Goal: Task Accomplishment & Management: Use online tool/utility

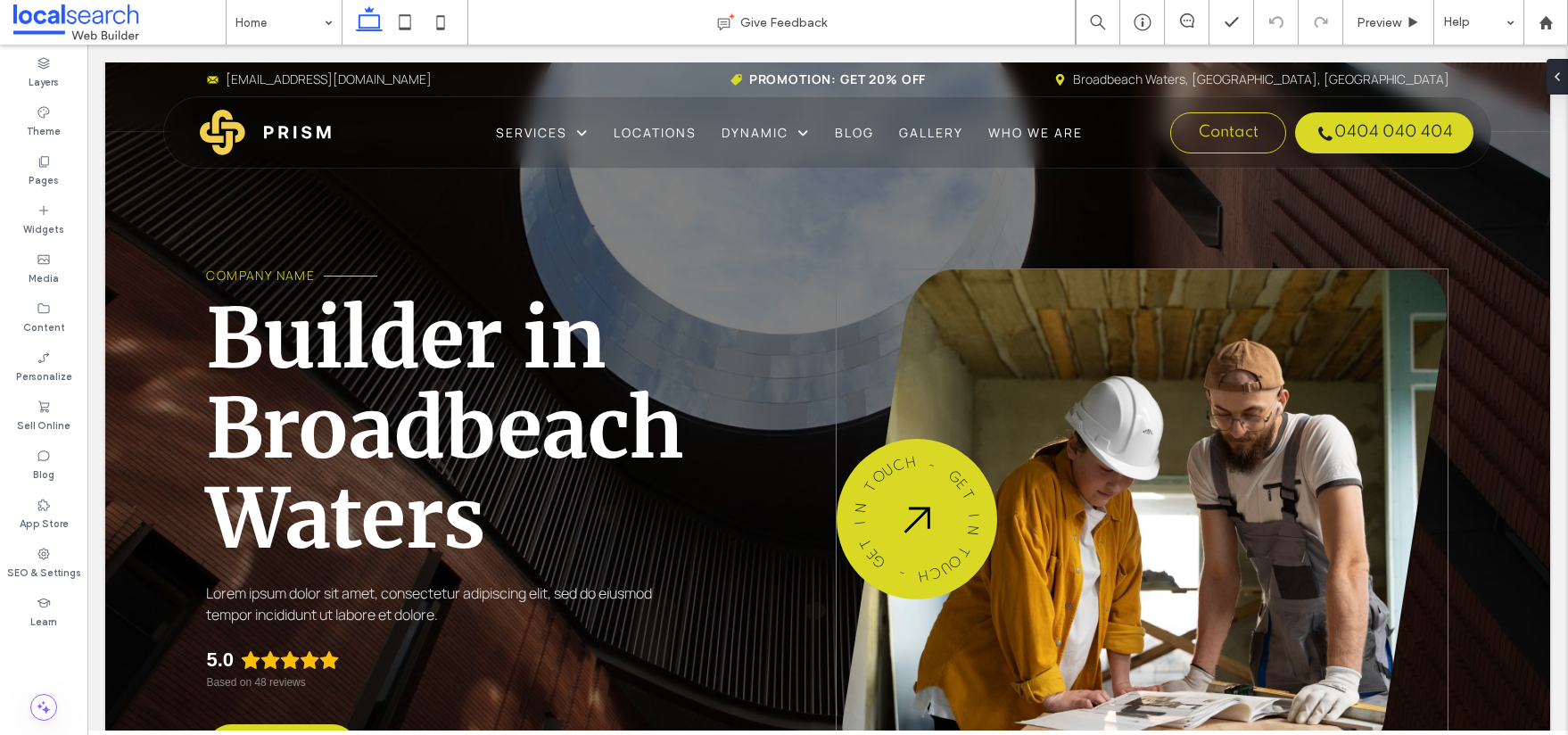
scroll to position [4, 0]
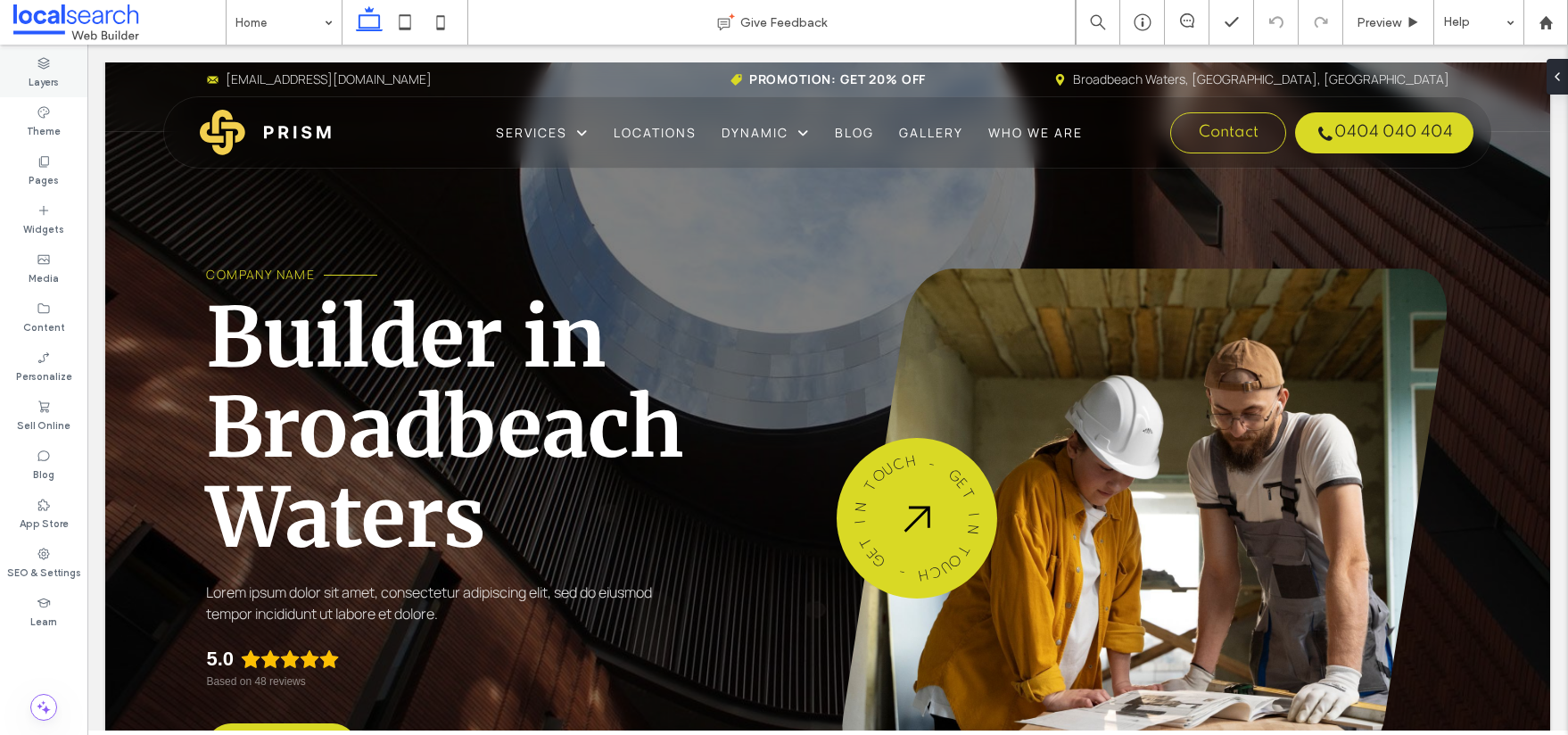
click at [58, 80] on div "Layers" at bounding box center [44, 72] width 87 height 49
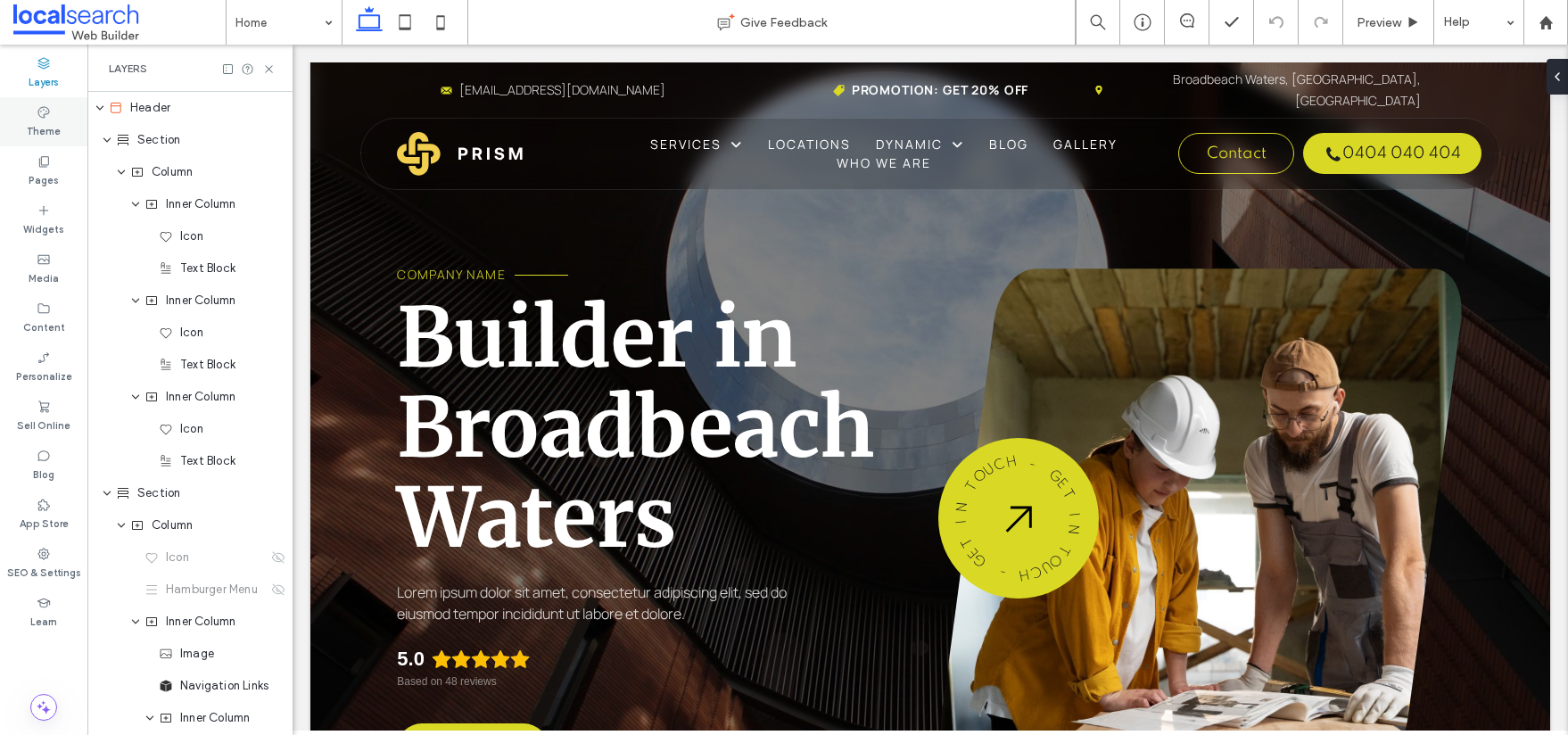
click at [41, 118] on icon at bounding box center [43, 111] width 14 height 14
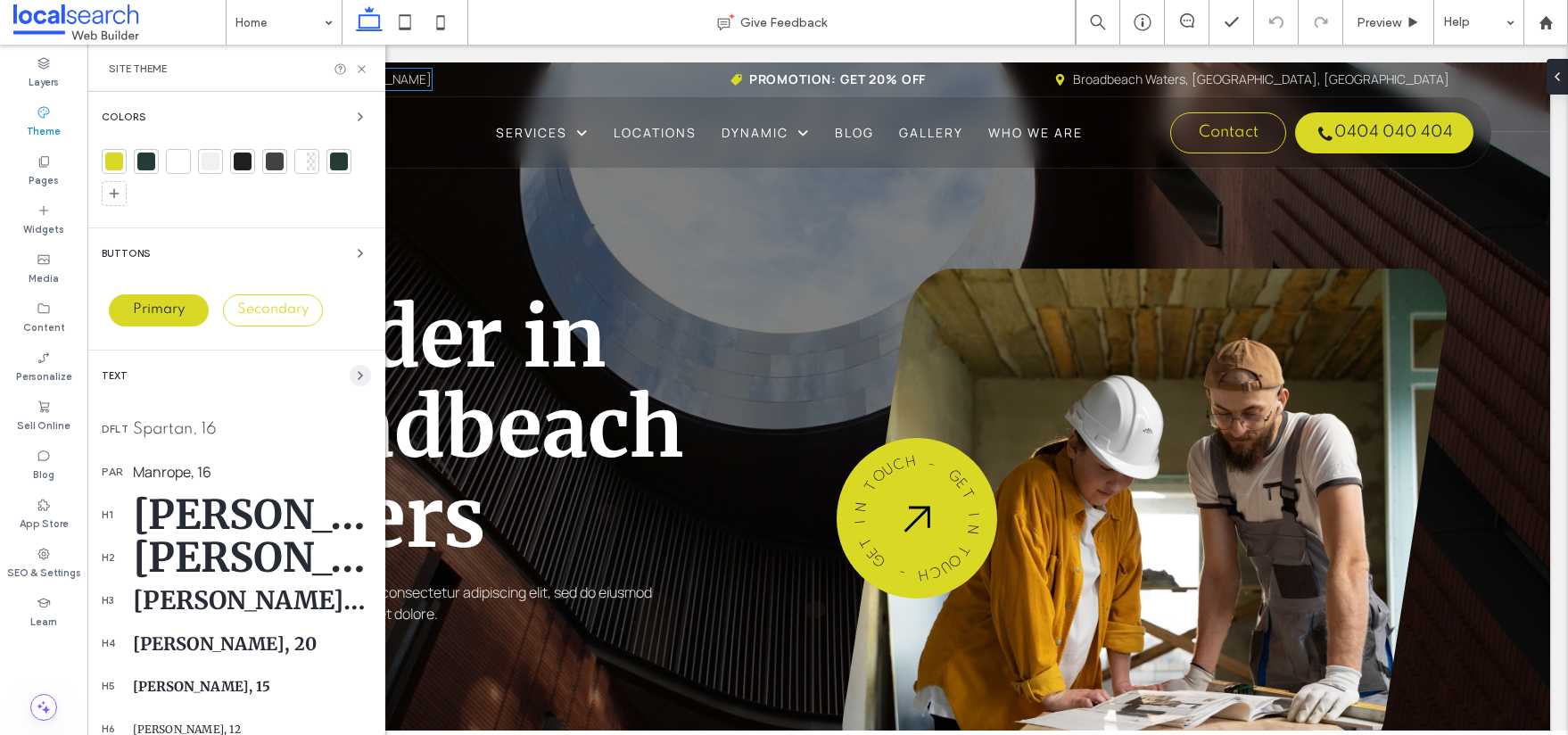
click at [353, 373] on icon "button" at bounding box center [359, 375] width 14 height 14
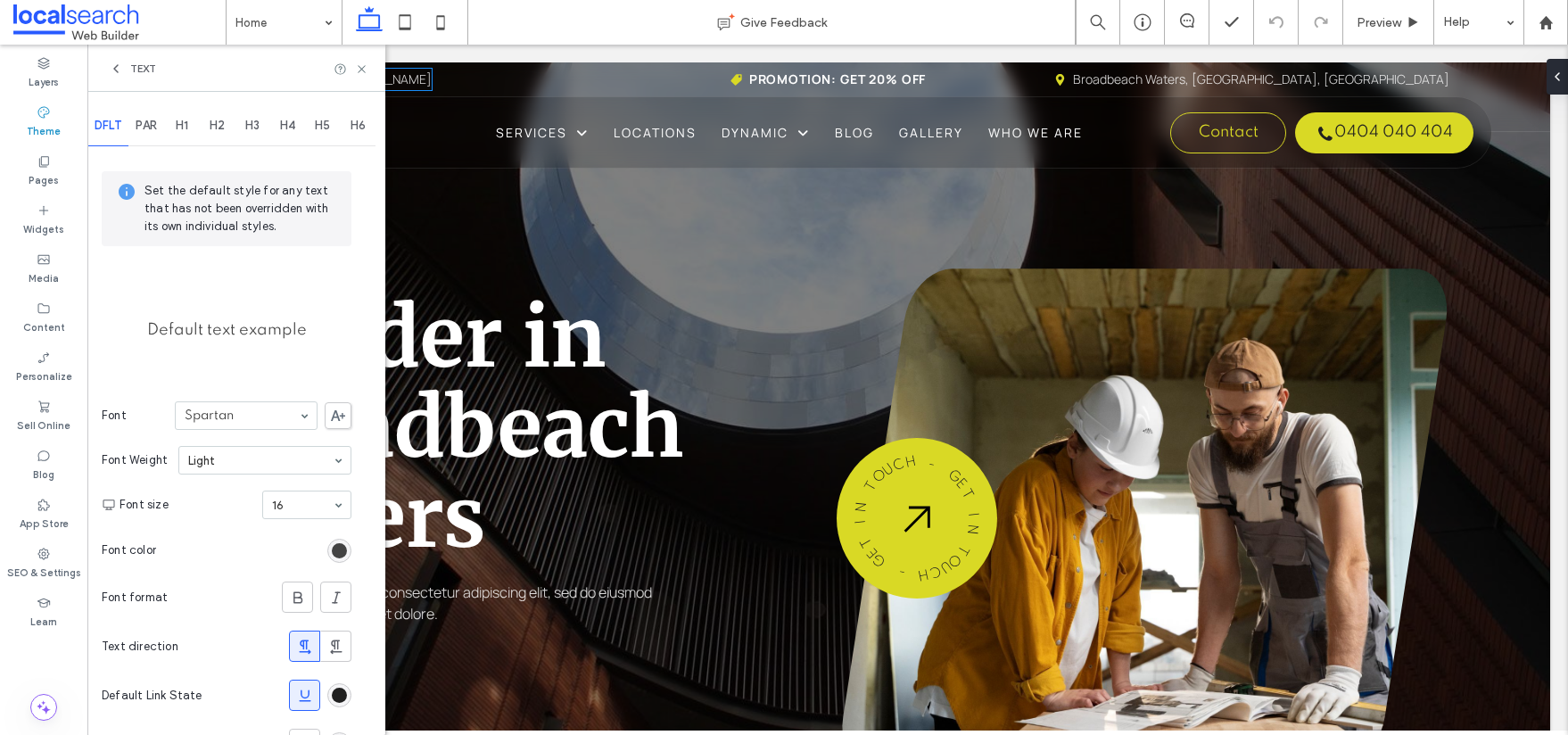
click at [180, 124] on span "H1" at bounding box center [181, 125] width 12 height 14
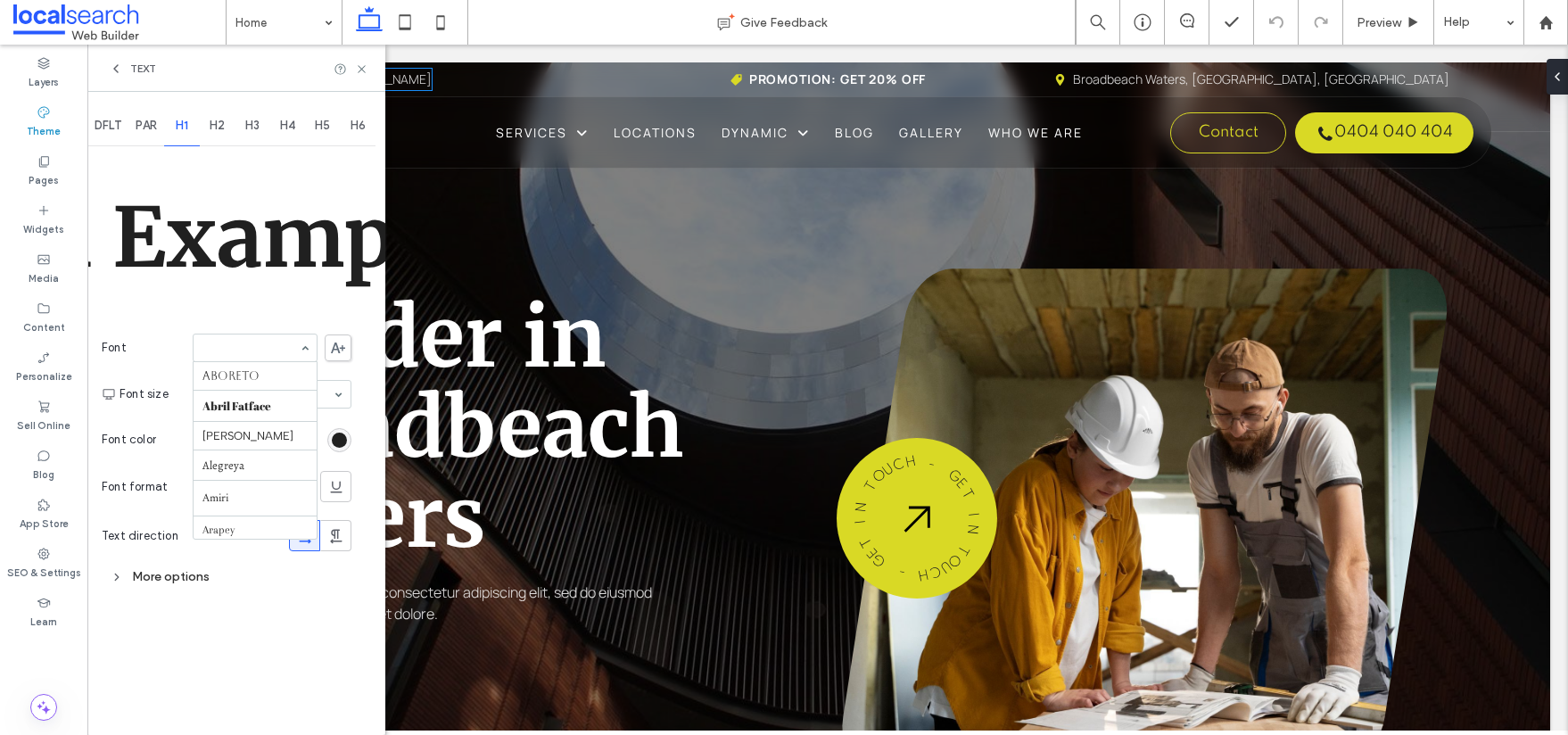
scroll to position [971, 0]
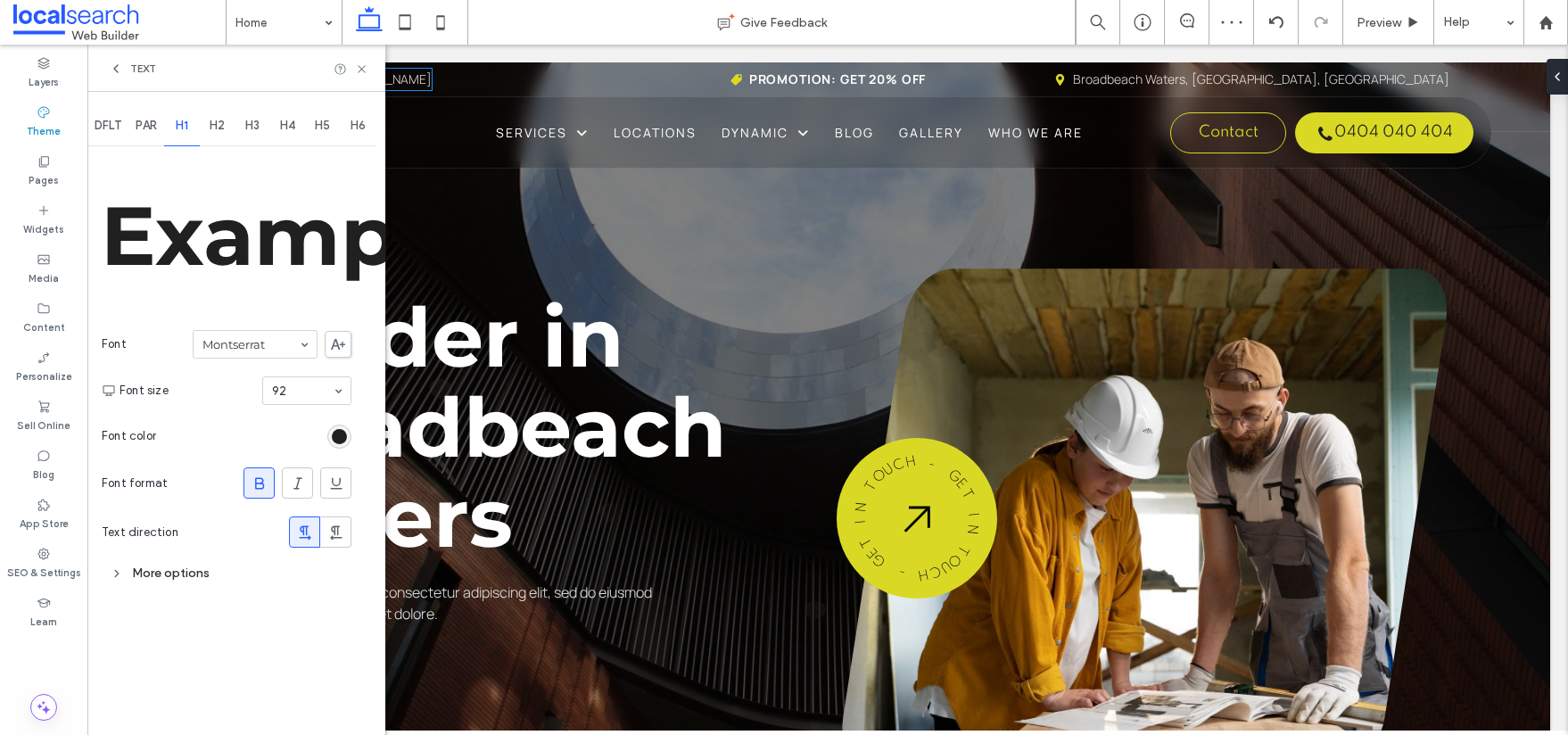
click at [360, 59] on div "Text" at bounding box center [236, 68] width 298 height 47
click at [362, 70] on use at bounding box center [361, 69] width 7 height 7
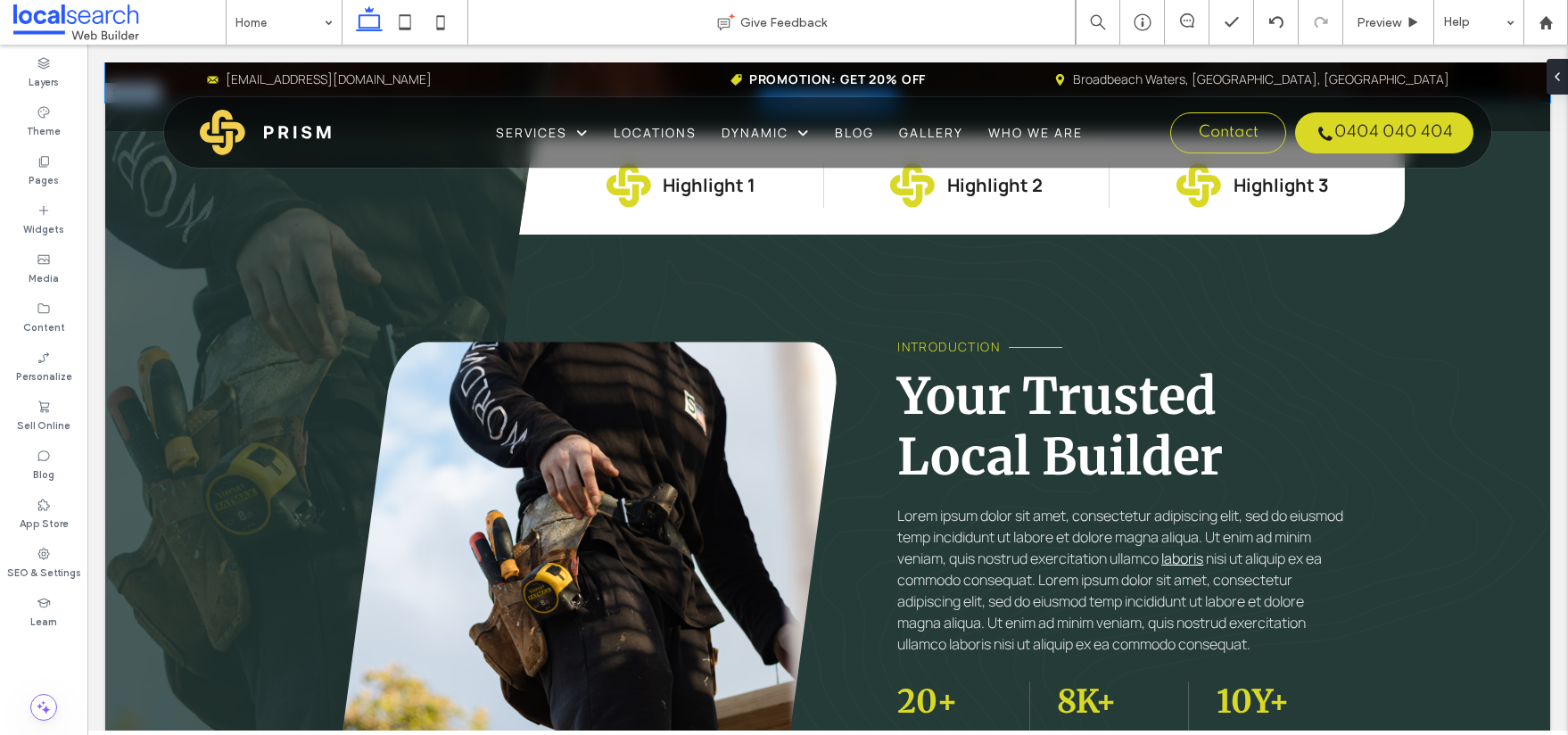
scroll to position [0, 0]
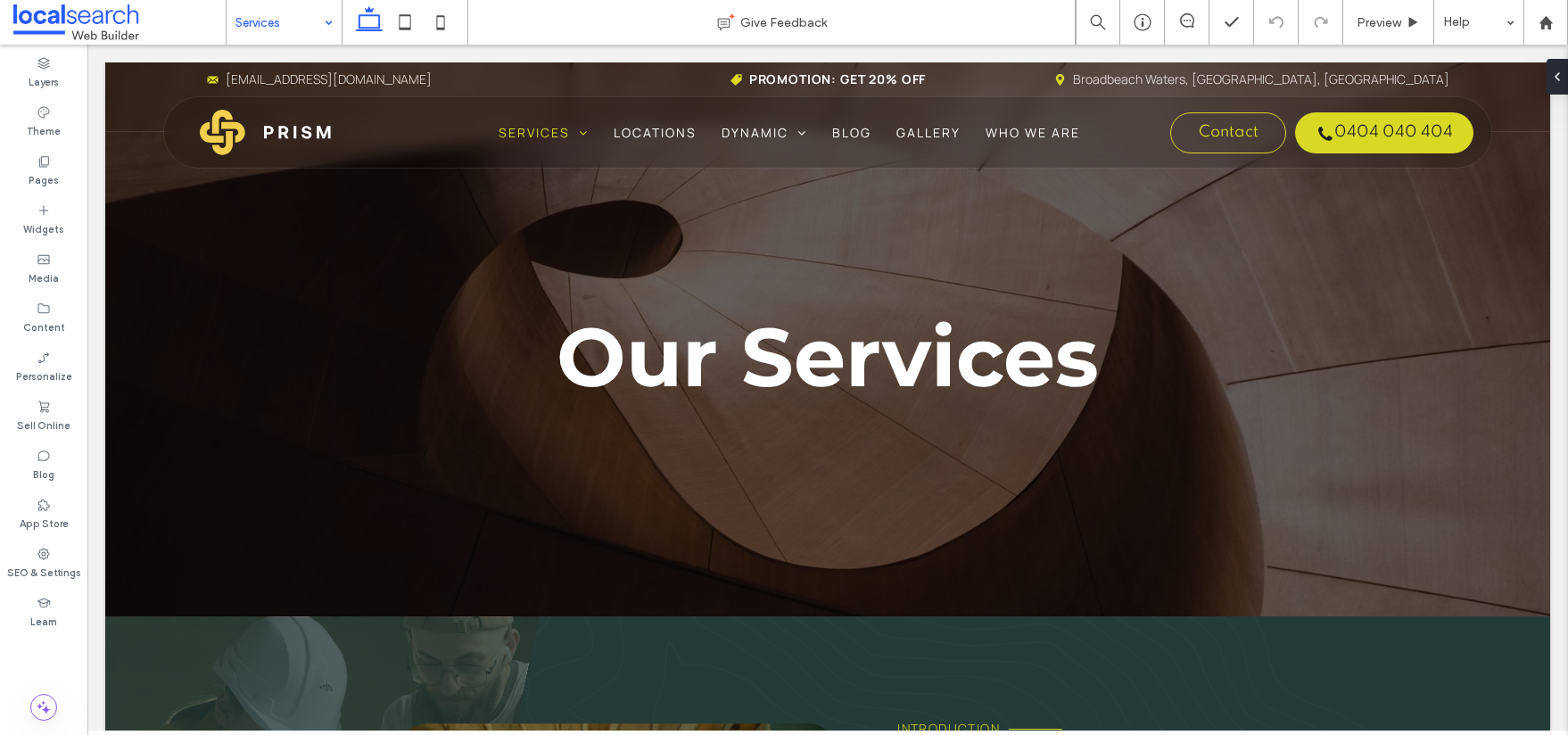
click at [261, 21] on input at bounding box center [279, 22] width 88 height 45
click at [297, 11] on input at bounding box center [279, 22] width 88 height 45
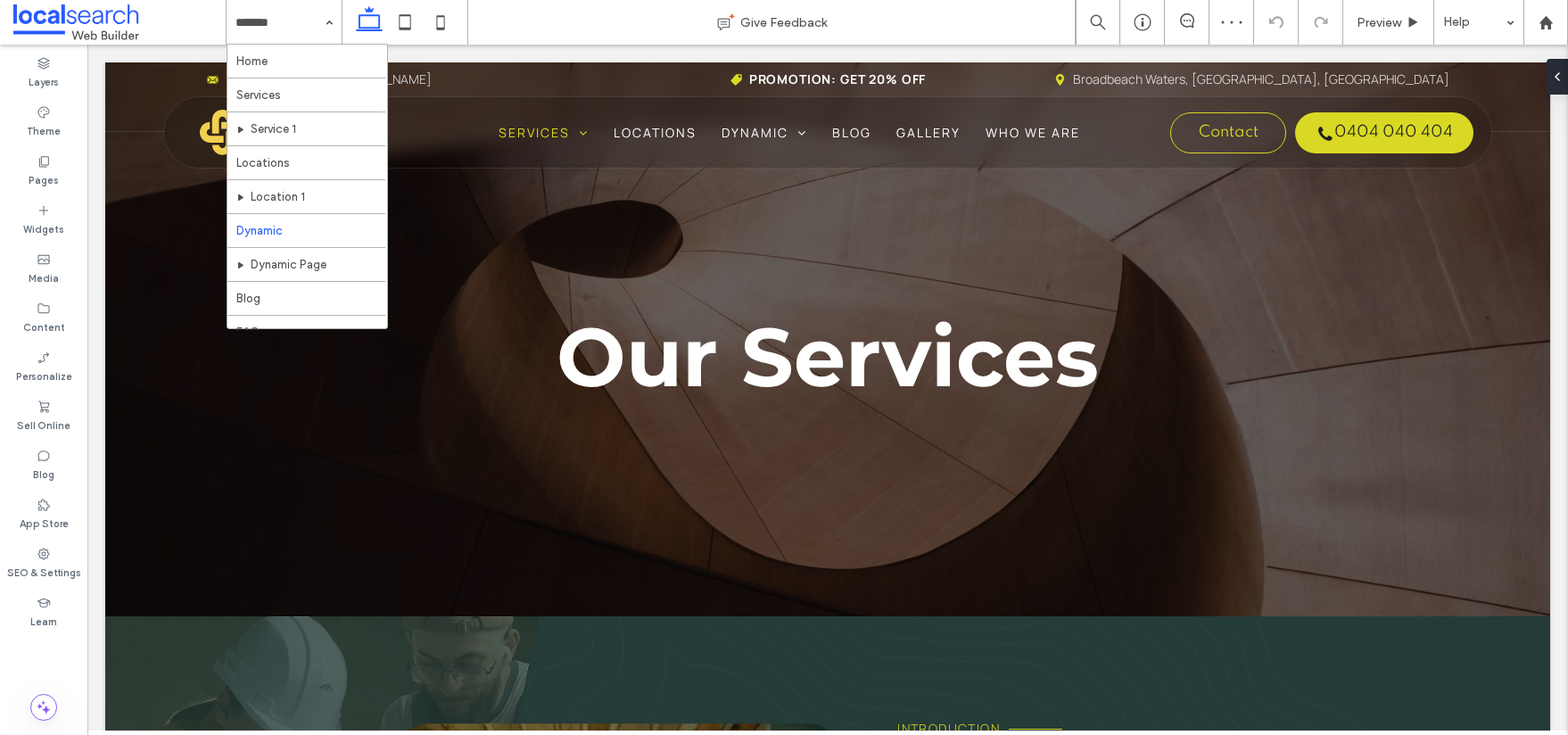
click at [288, 30] on input at bounding box center [279, 22] width 88 height 45
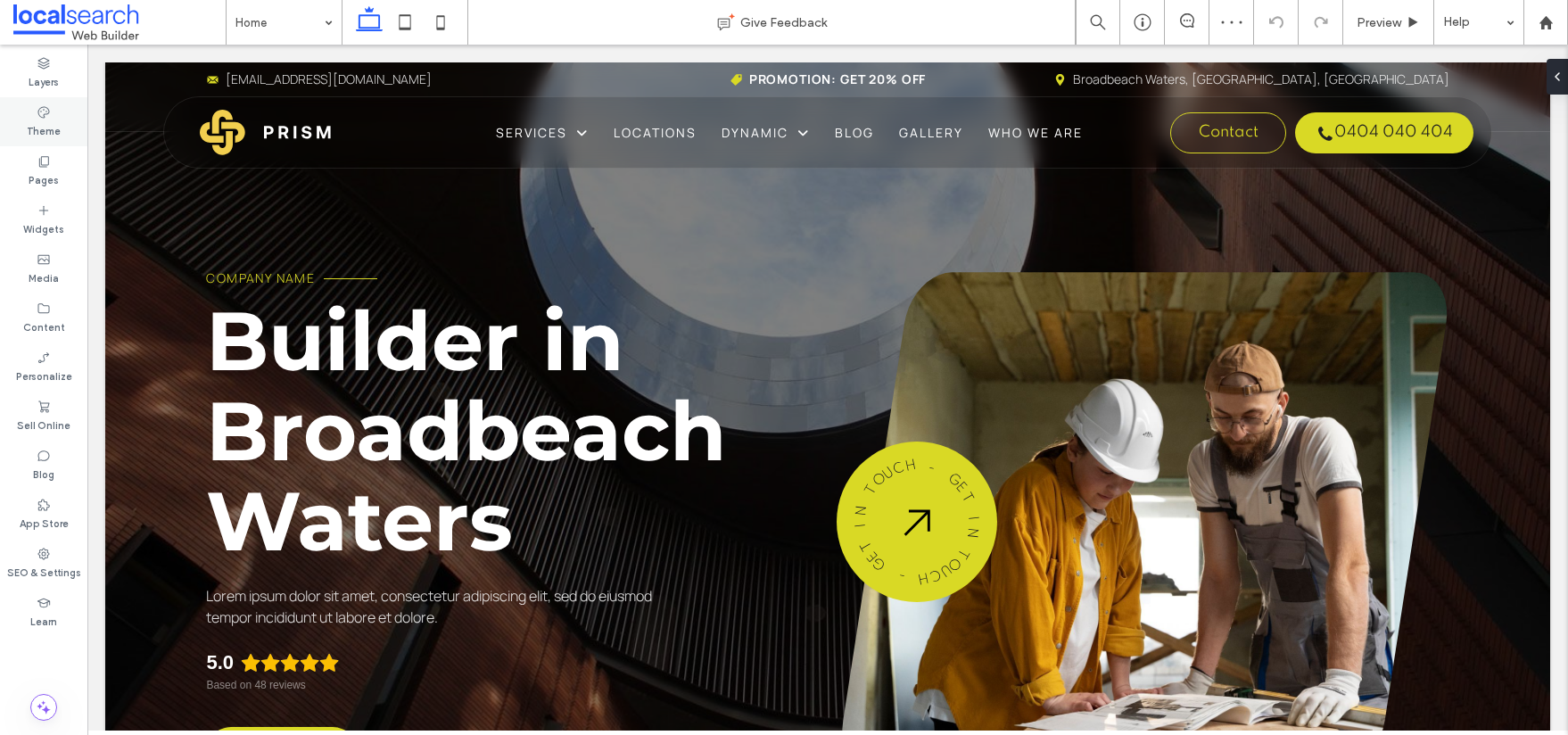
drag, startPoint x: 42, startPoint y: 132, endPoint x: 51, endPoint y: 145, distance: 15.8
click at [42, 132] on label "Theme" at bounding box center [44, 129] width 34 height 19
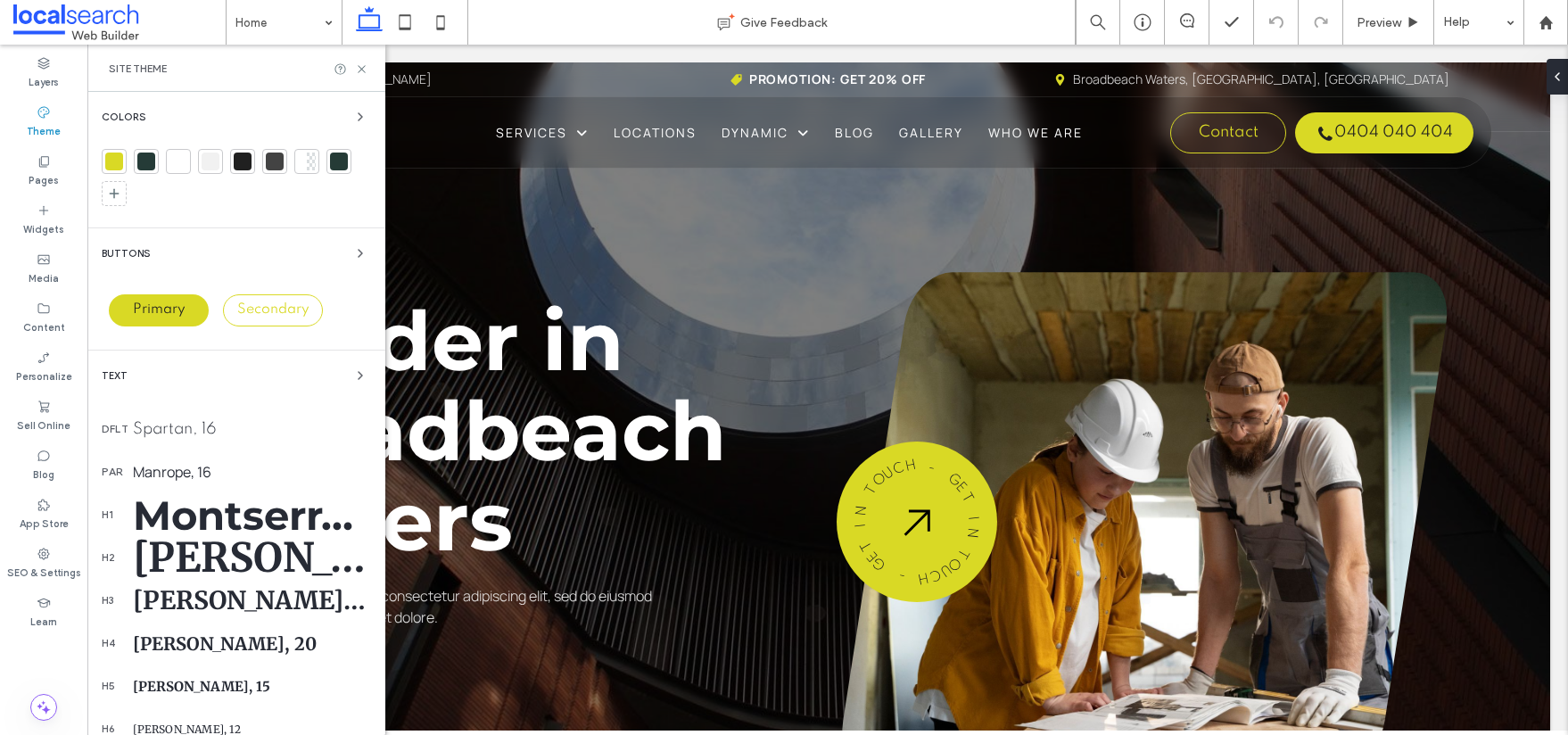
click at [112, 160] on div at bounding box center [113, 161] width 18 height 18
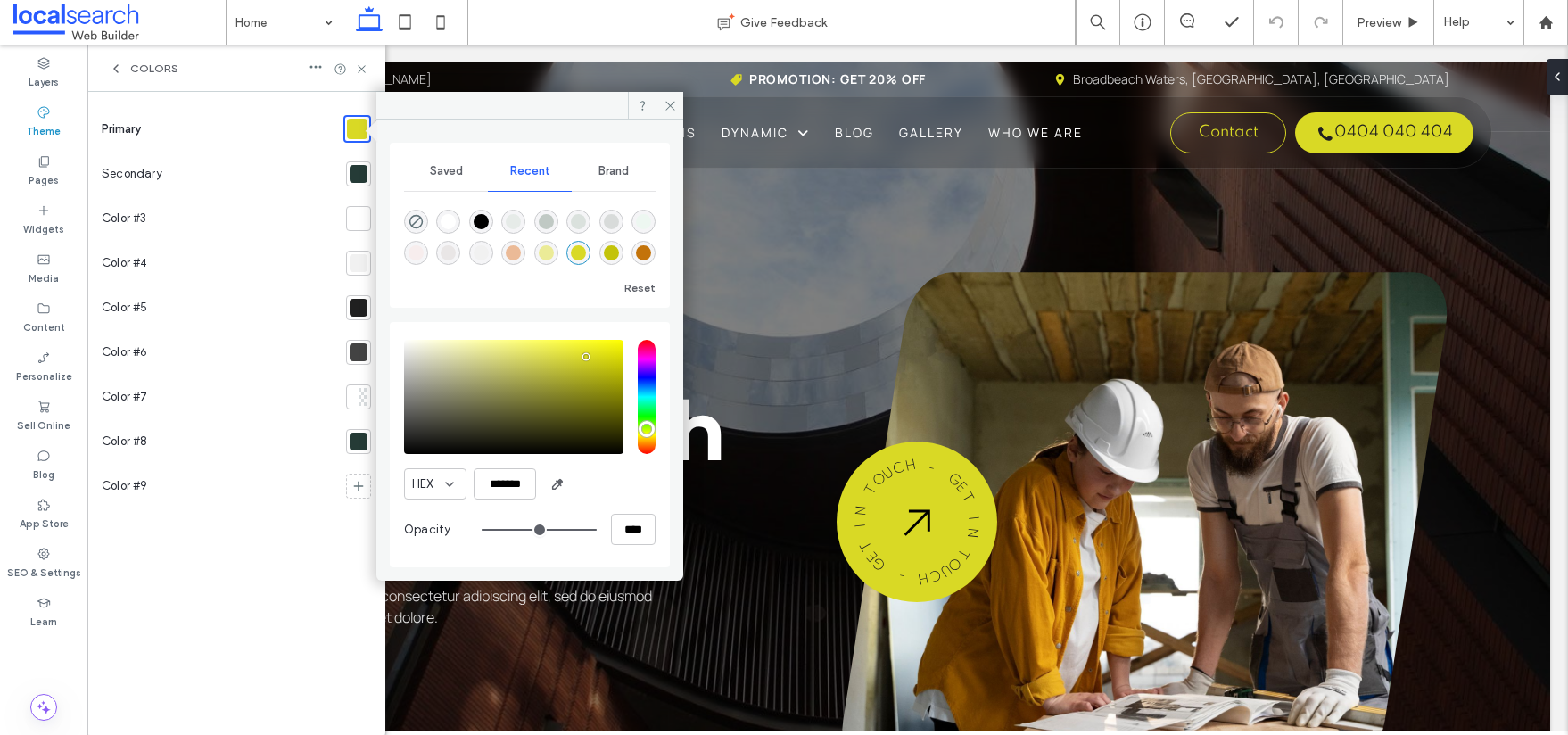
click at [122, 67] on icon at bounding box center [115, 68] width 14 height 14
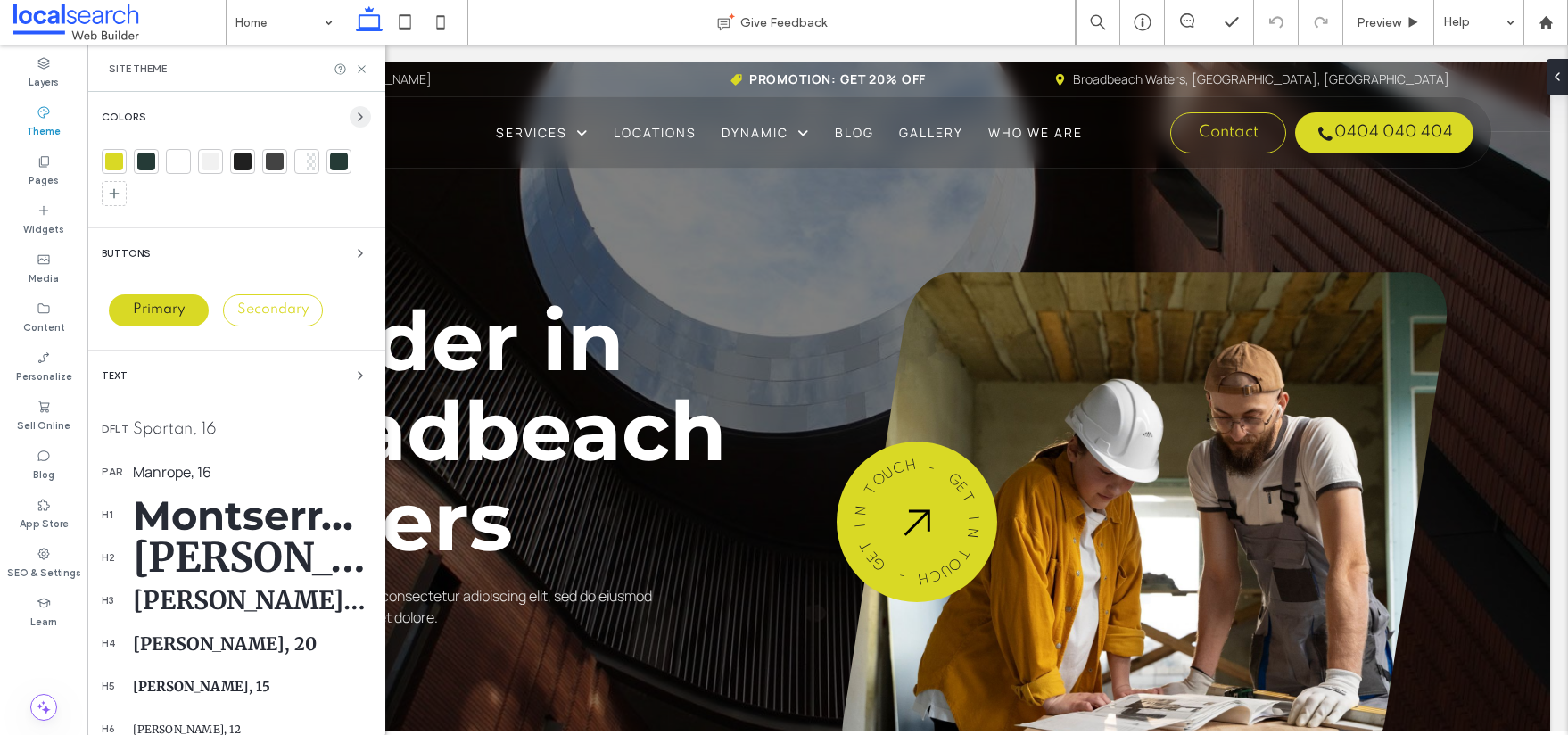
click at [353, 116] on icon "button" at bounding box center [359, 116] width 14 height 14
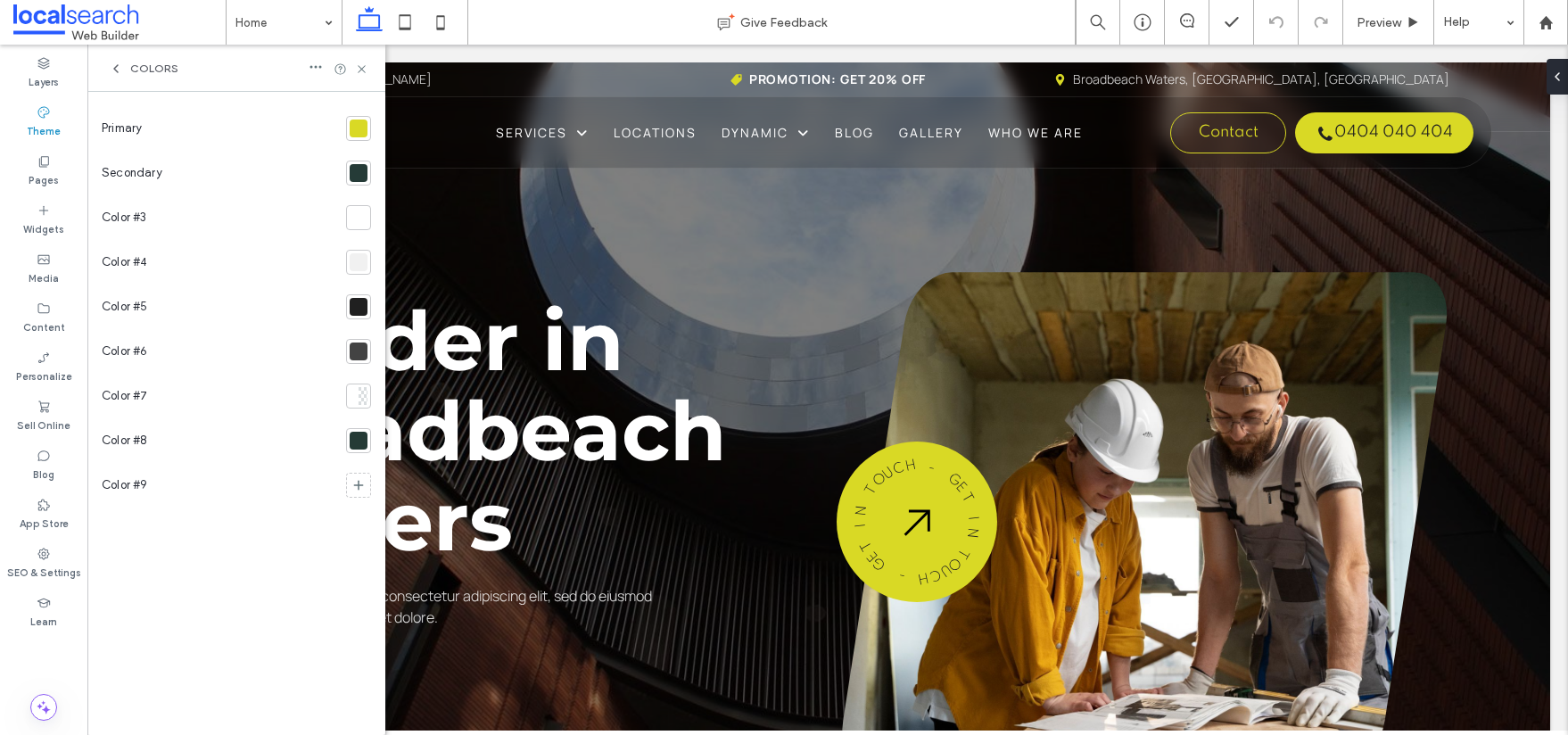
click at [348, 125] on div at bounding box center [358, 128] width 25 height 25
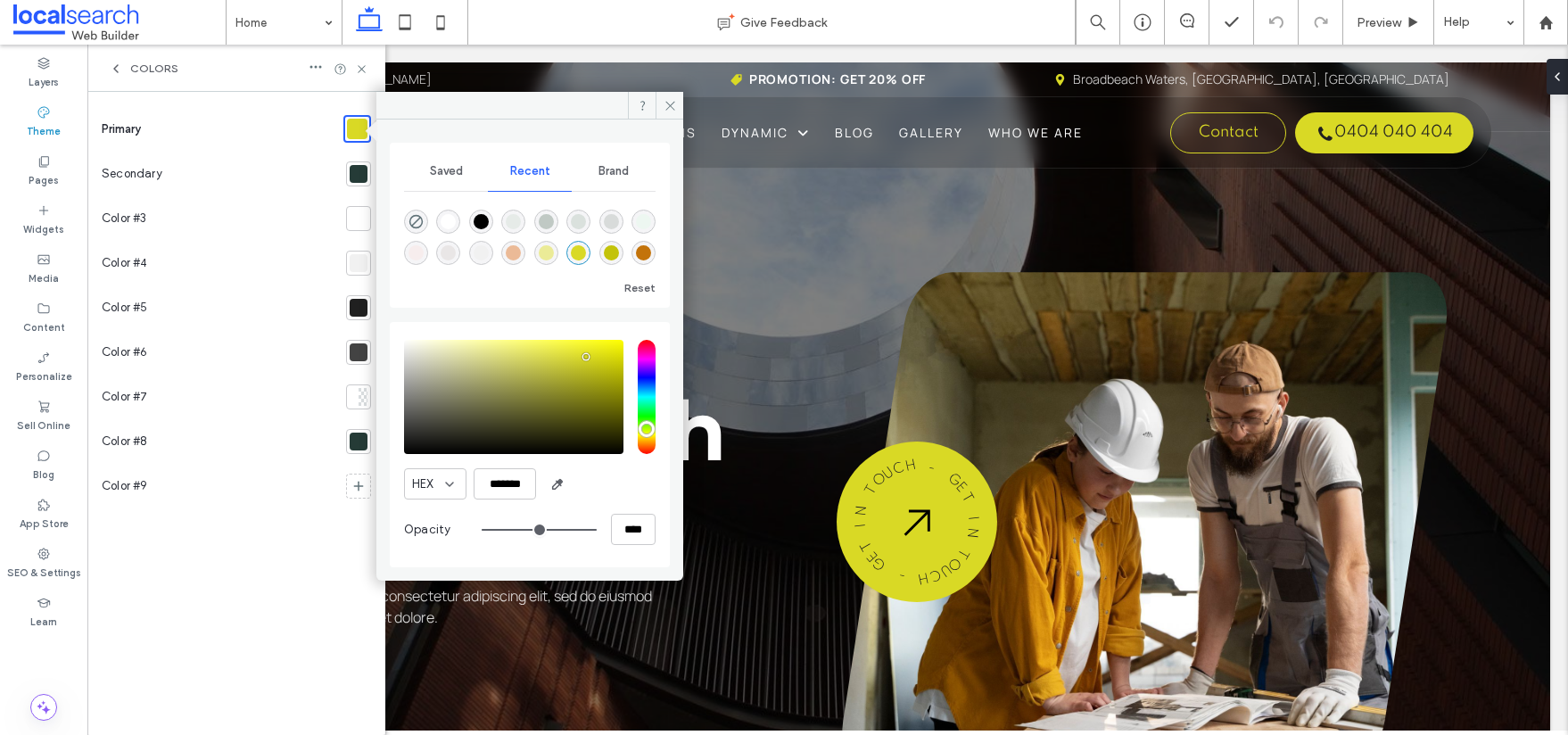
click at [513, 250] on div "rgba(235, 186, 151, 1)" at bounding box center [513, 252] width 15 height 15
type input "*******"
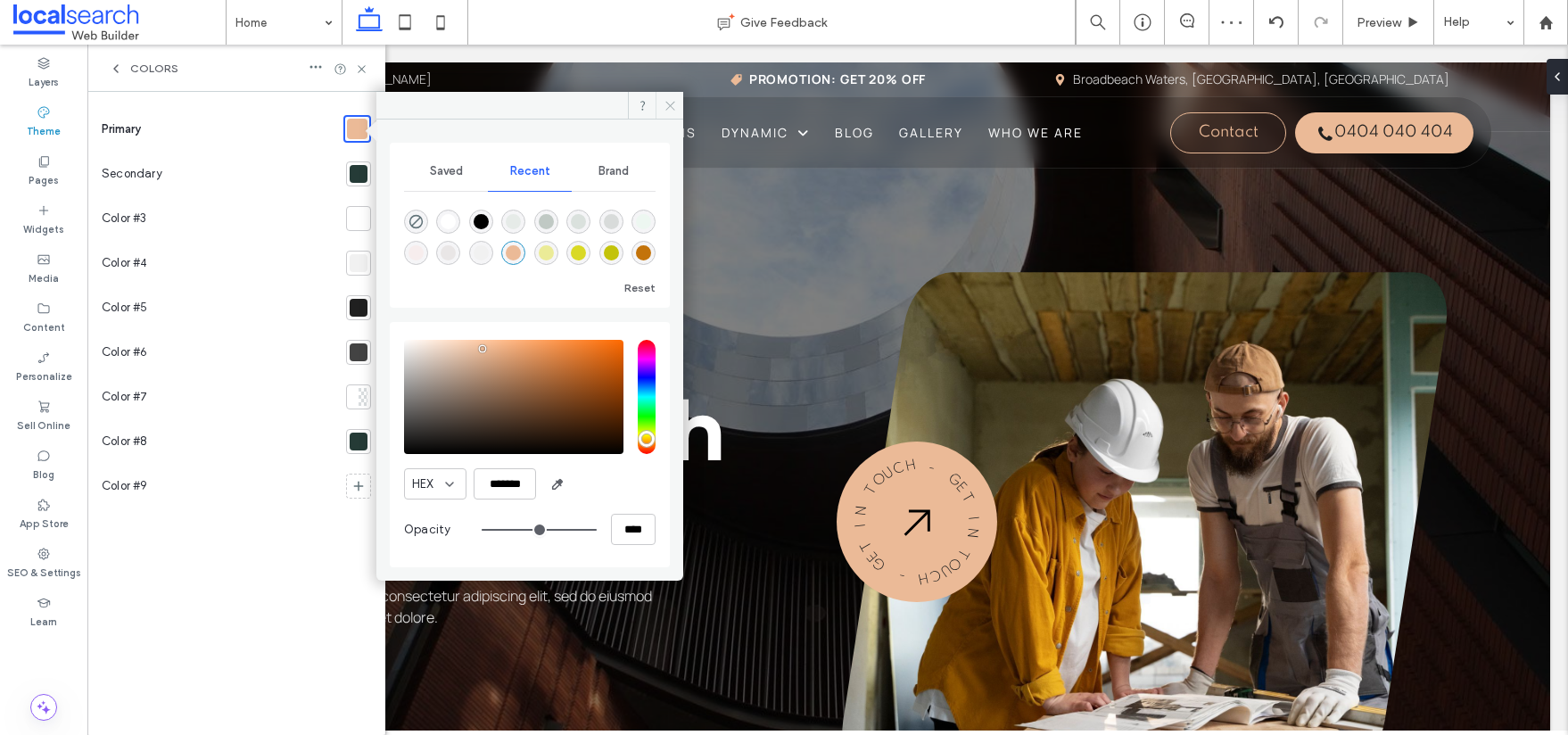
click at [674, 107] on icon at bounding box center [670, 106] width 13 height 13
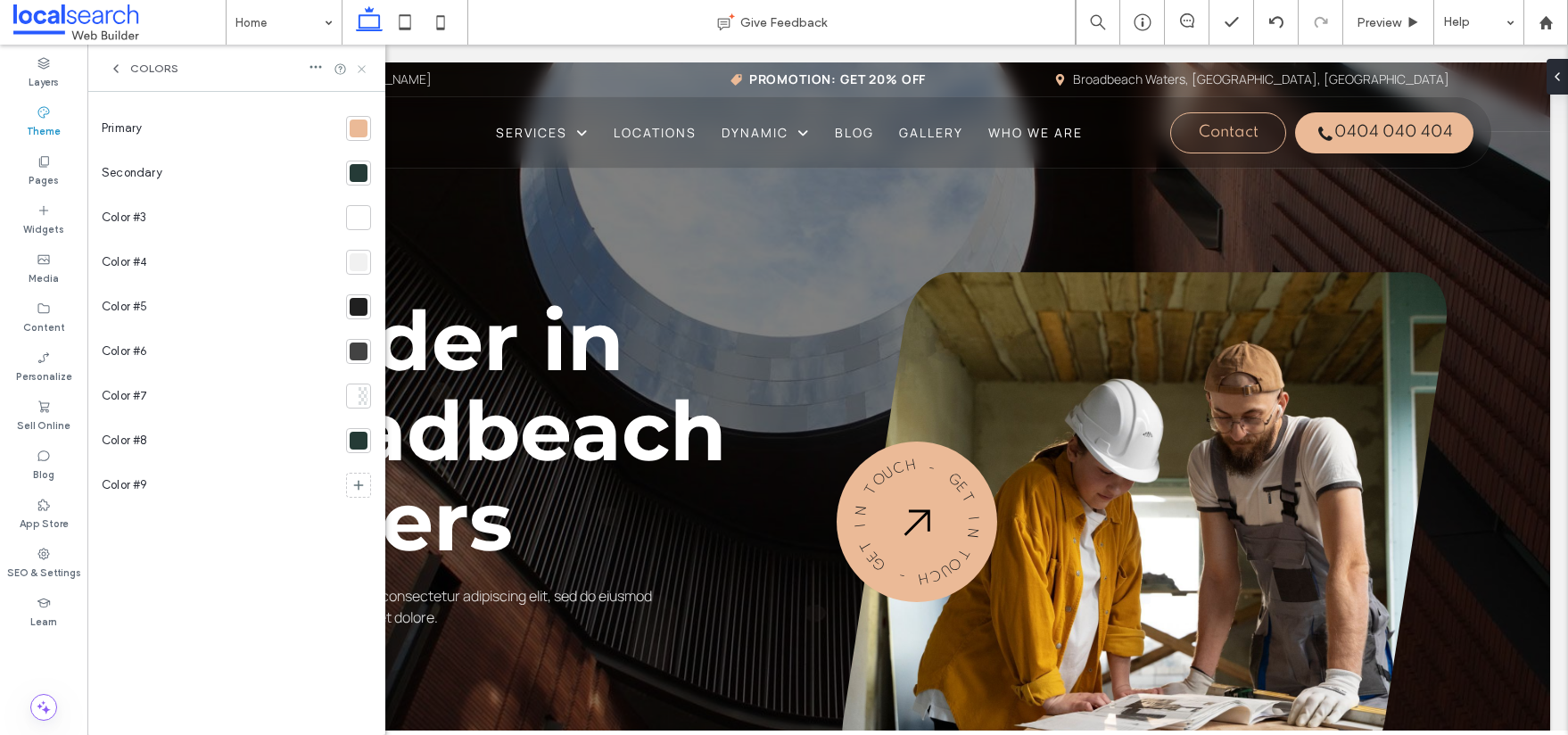
click at [364, 71] on use at bounding box center [361, 69] width 7 height 7
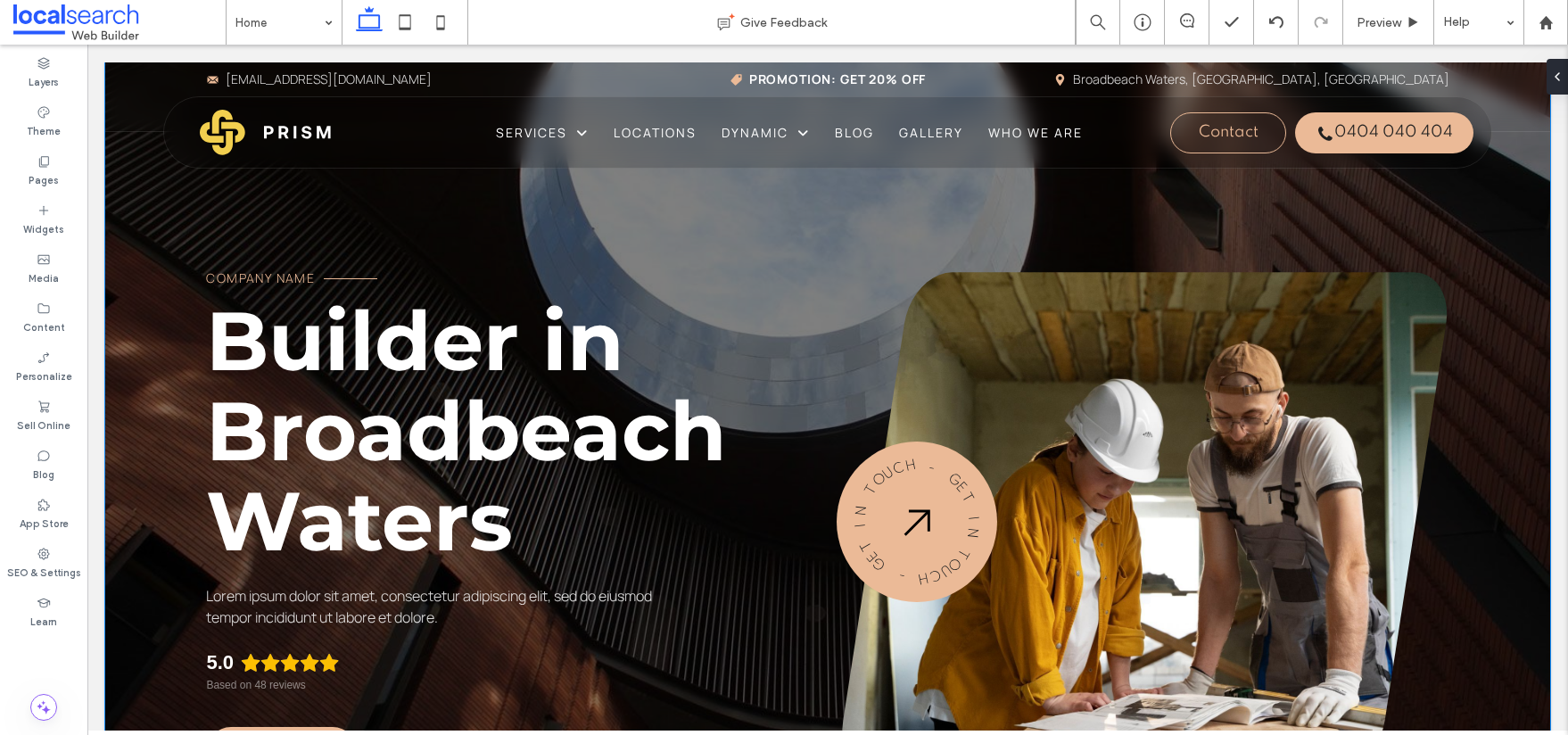
click at [1482, 212] on div "Company Name Builder in [GEOGRAPHIC_DATA] Lorem ipsum dolor sit amet, consectet…" at bounding box center [827, 472] width 1445 height 821
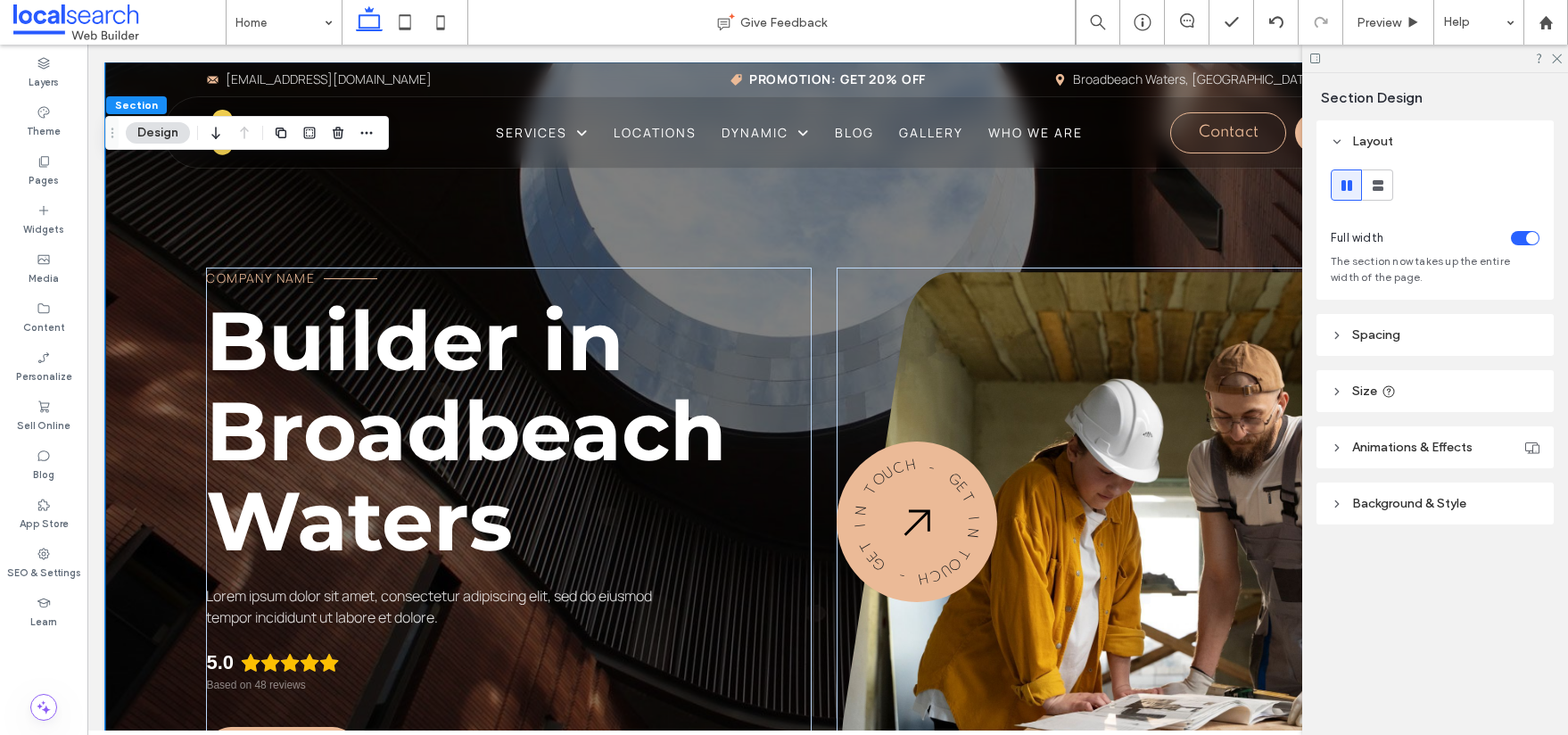
click at [1442, 496] on span "Background & Style" at bounding box center [1409, 503] width 114 height 15
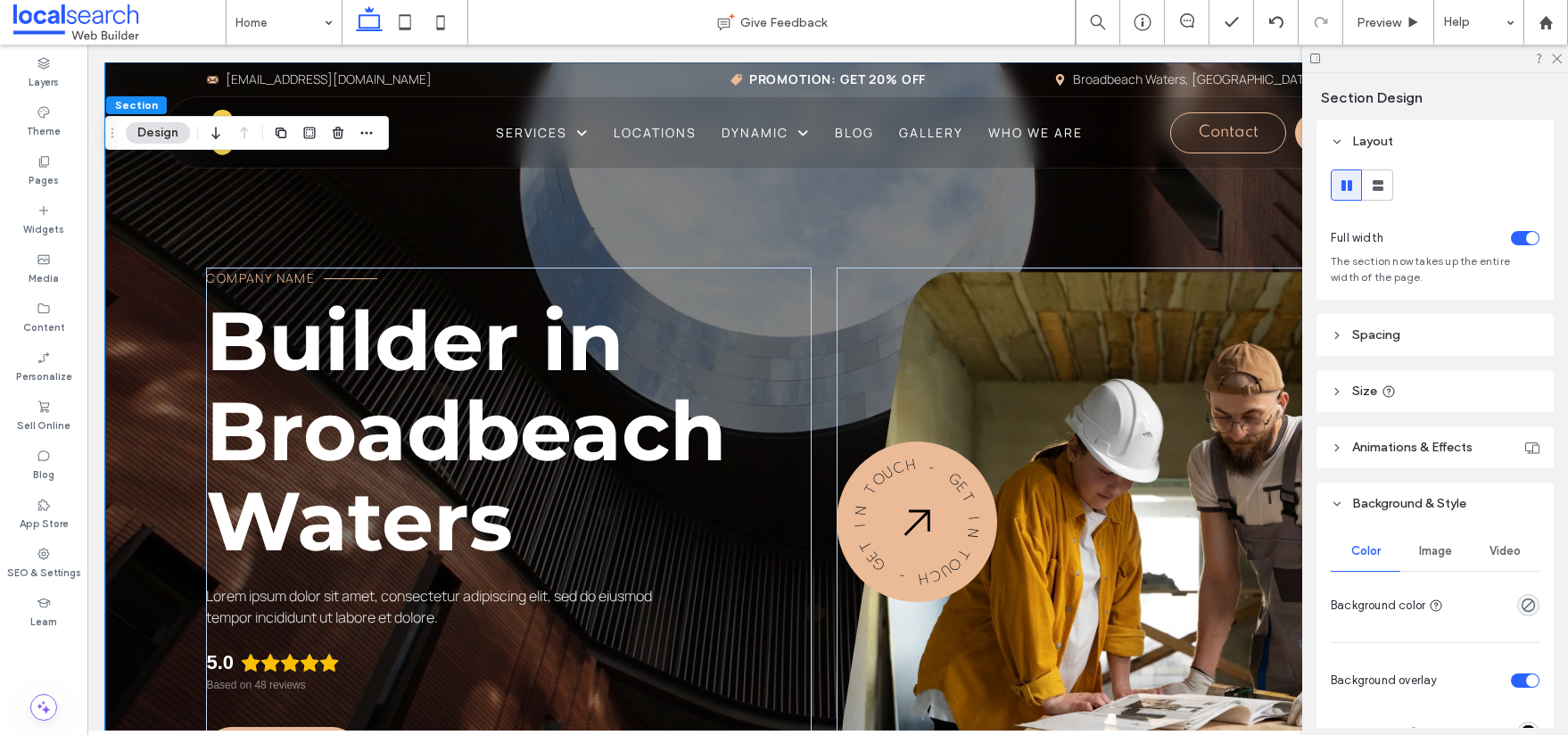
click at [1437, 552] on span "Image" at bounding box center [1436, 550] width 33 height 14
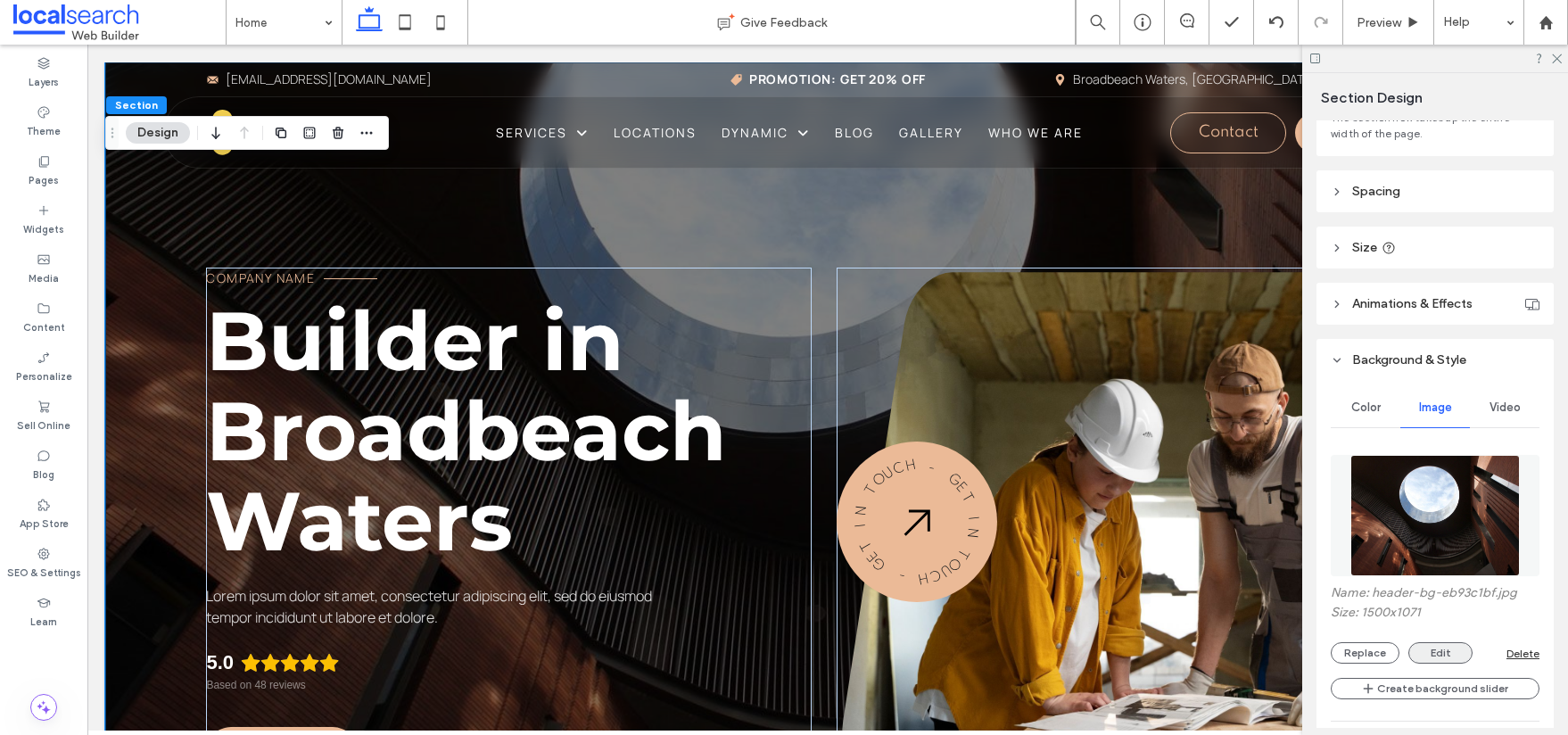
scroll to position [163, 0]
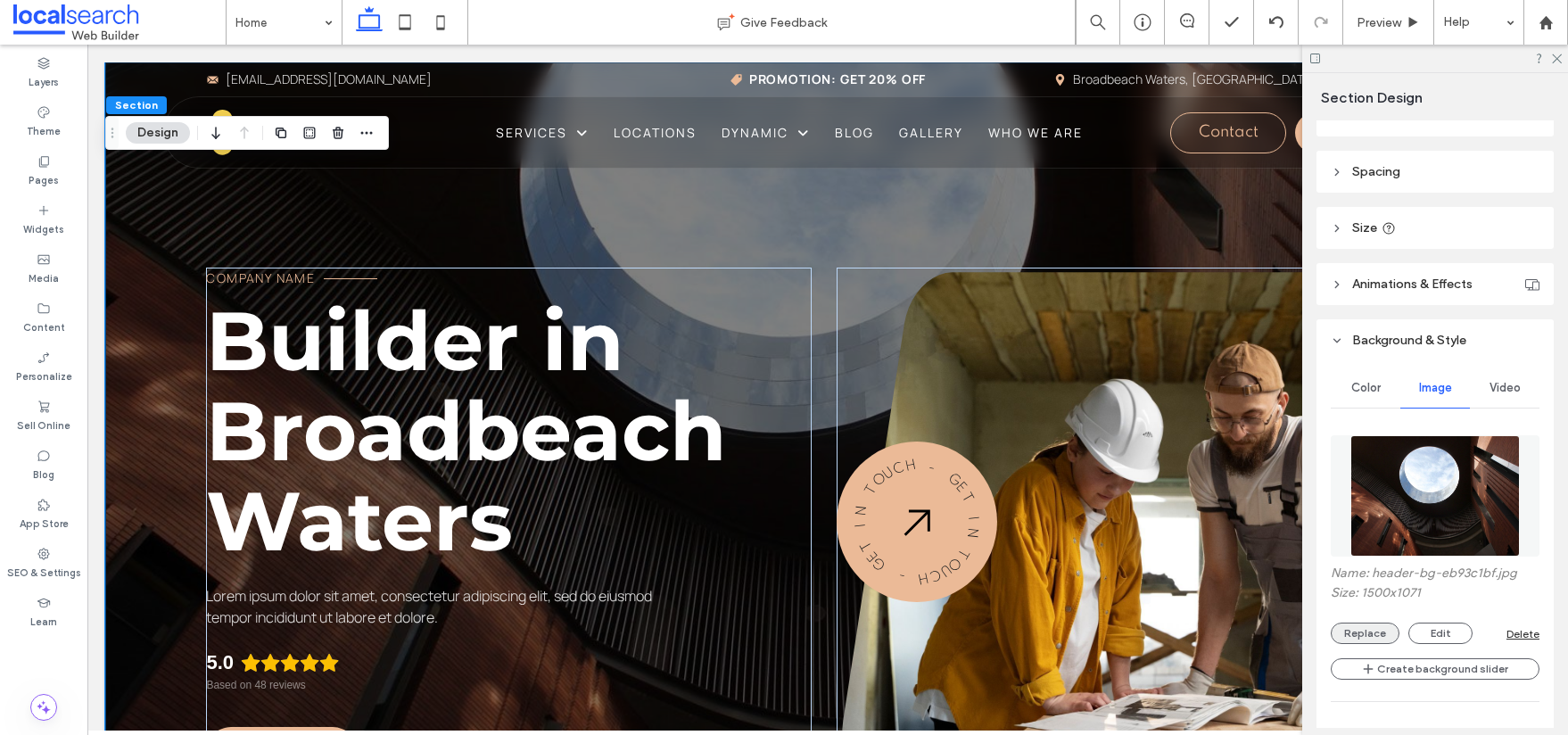
click at [1376, 633] on button "Replace" at bounding box center [1365, 633] width 69 height 21
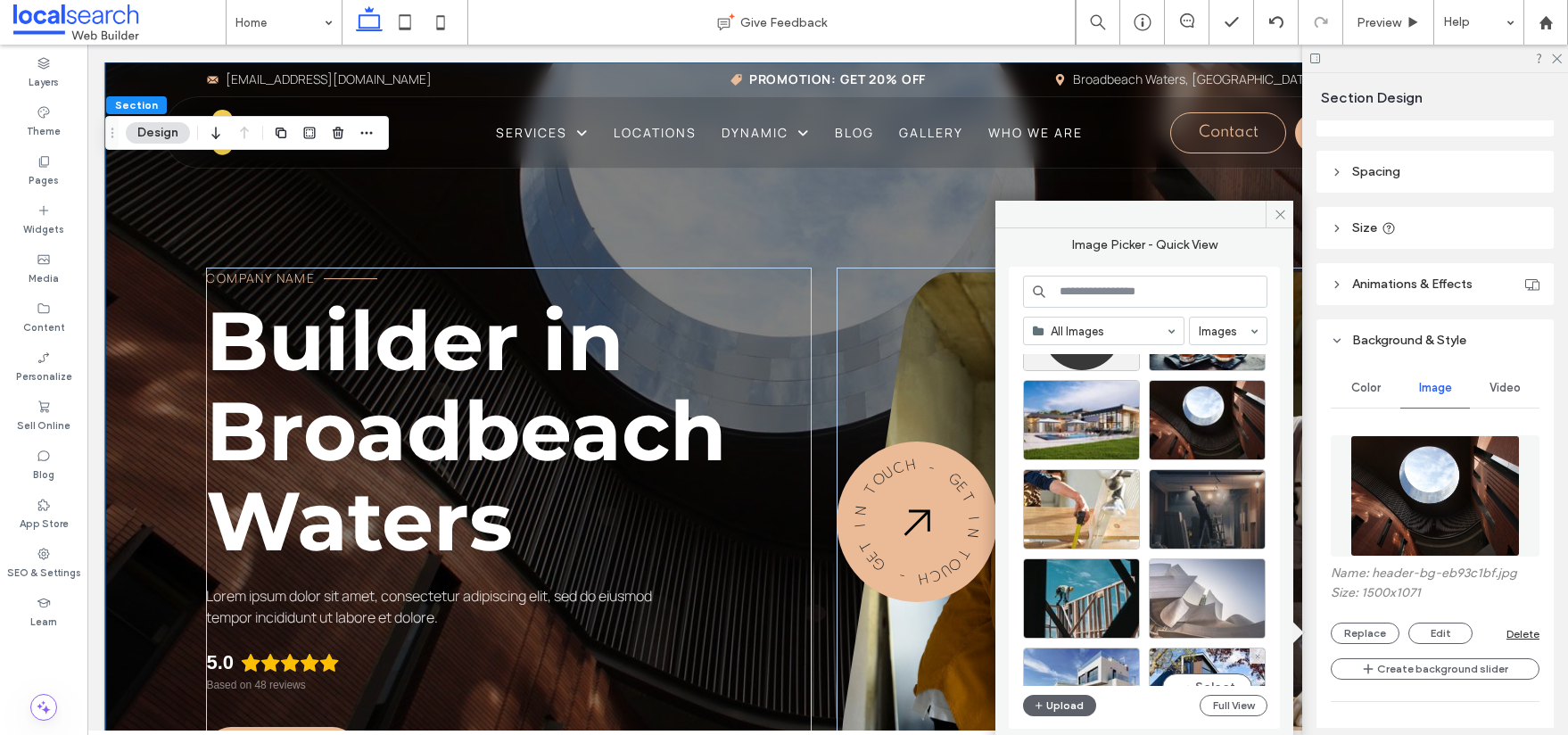
scroll to position [94, 0]
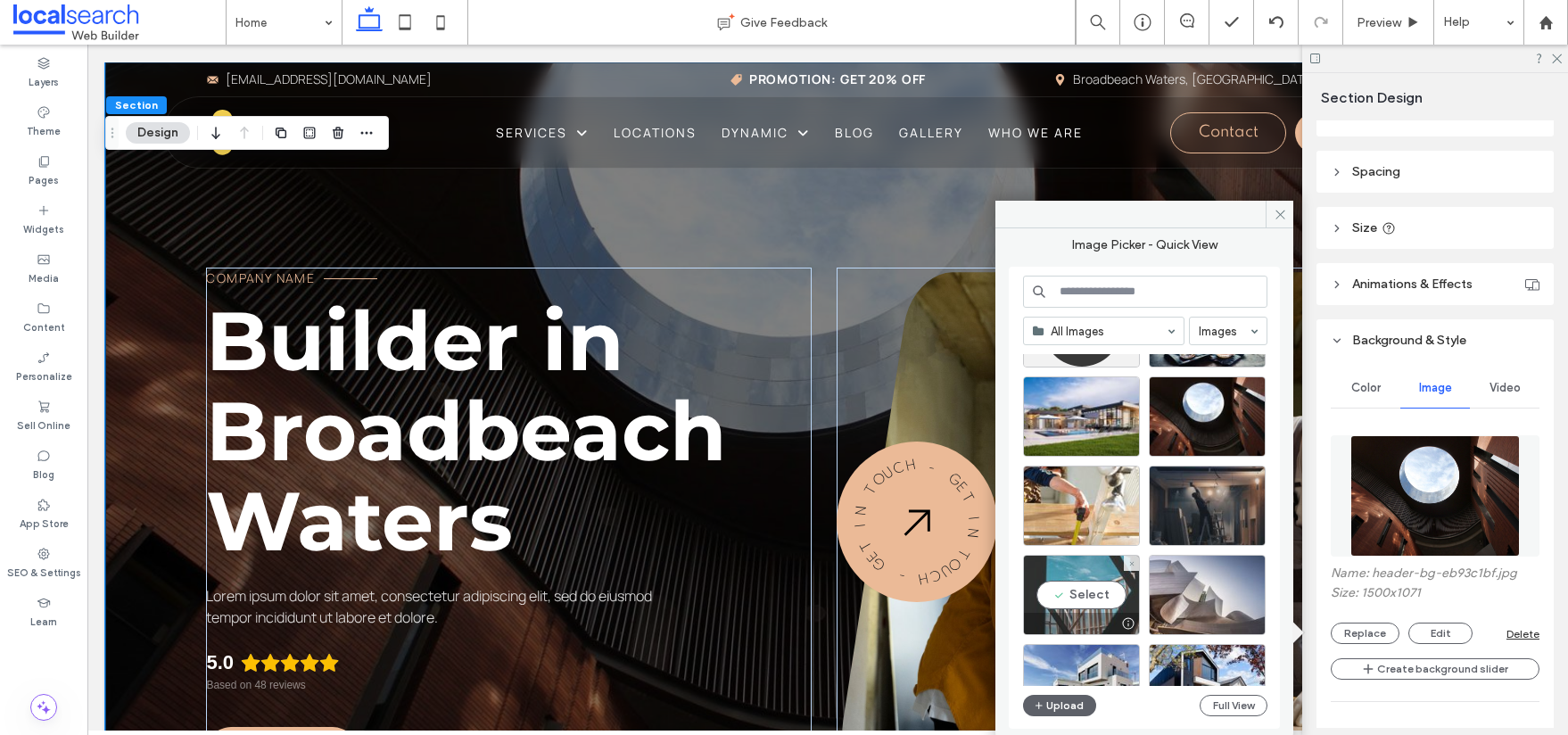
click at [1084, 588] on div "Select" at bounding box center [1082, 595] width 117 height 80
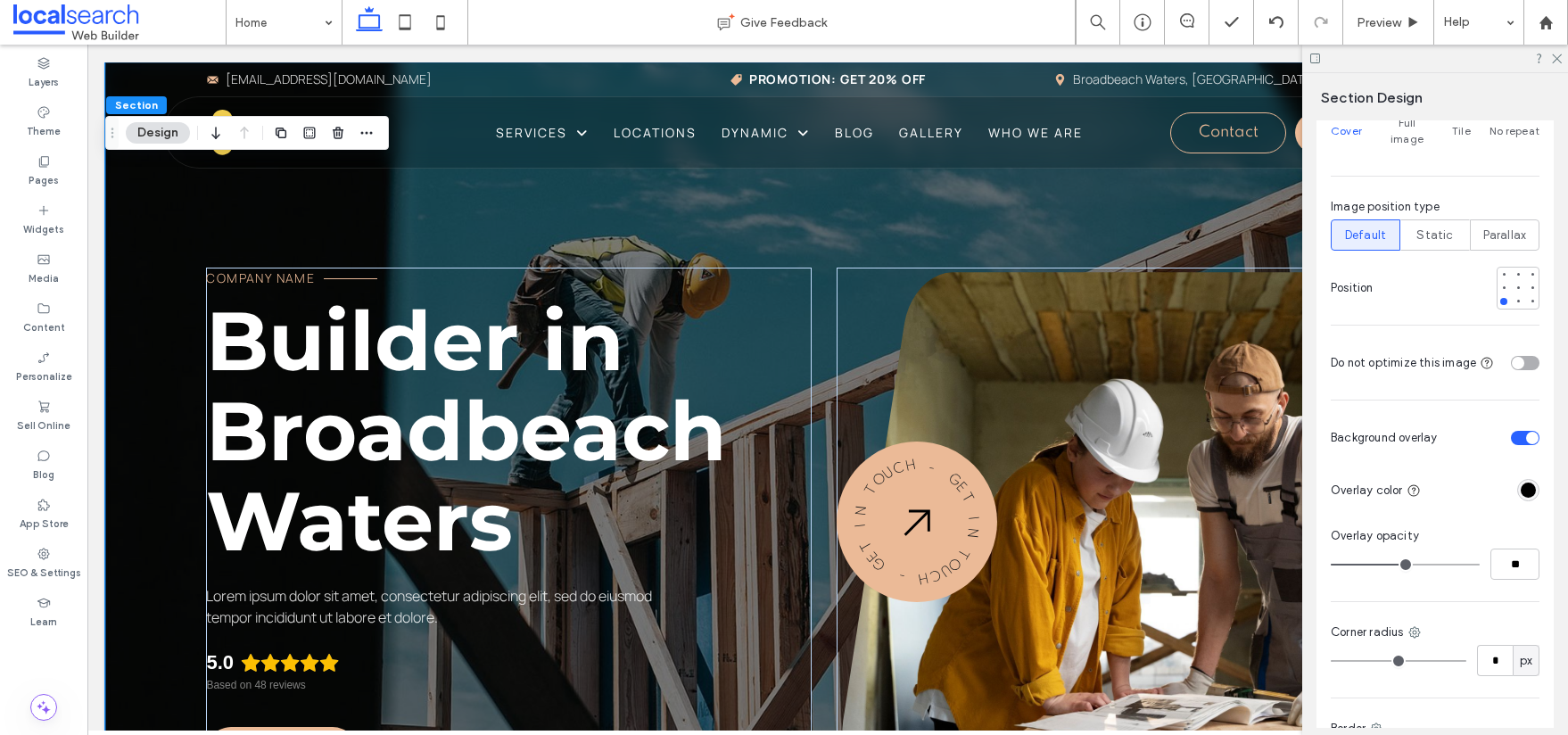
scroll to position [808, 0]
click at [1521, 479] on div "rgba(0, 0, 0, 1)" at bounding box center [1528, 486] width 15 height 15
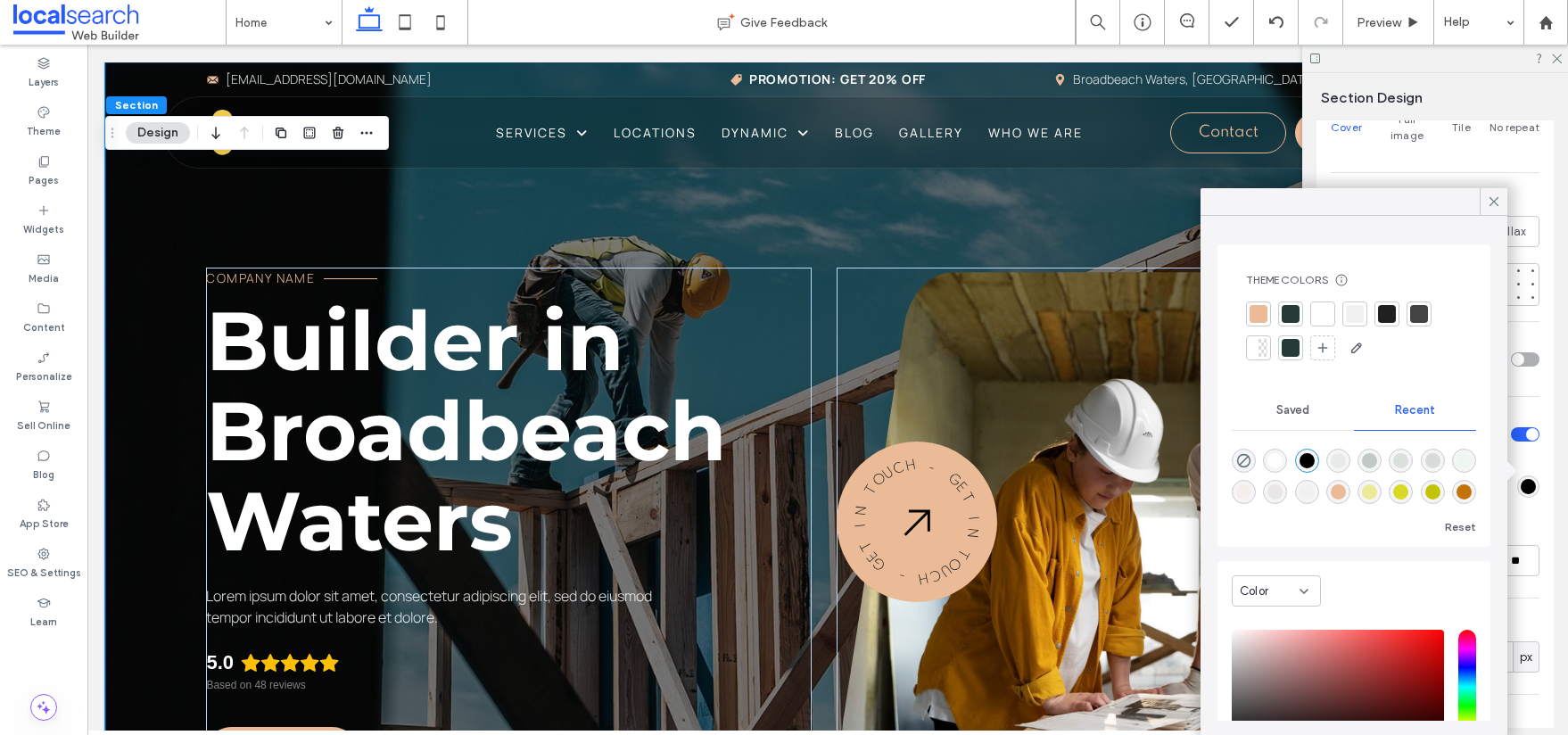
click at [1259, 311] on div at bounding box center [1258, 314] width 18 height 18
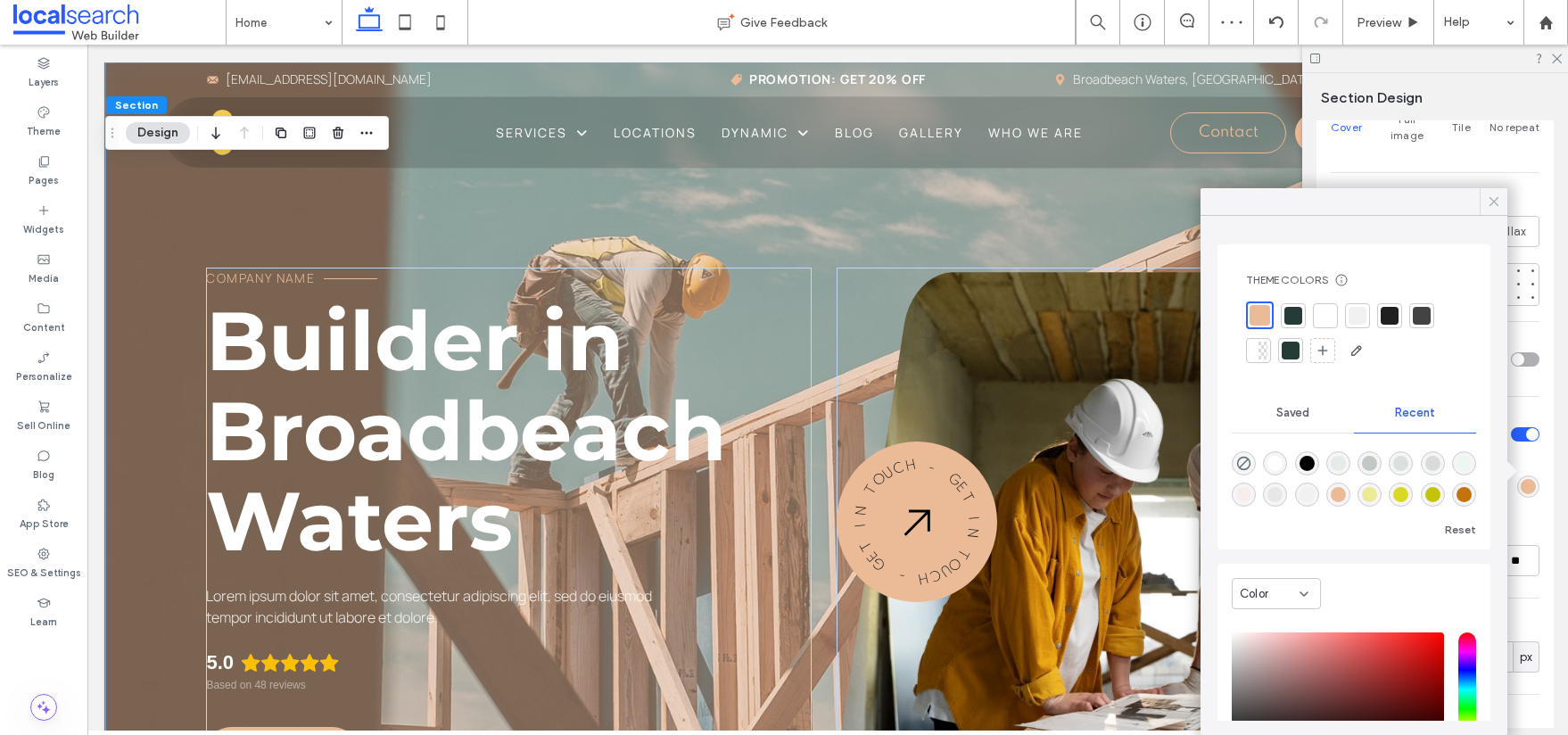
click at [1497, 206] on icon at bounding box center [1494, 200] width 16 height 16
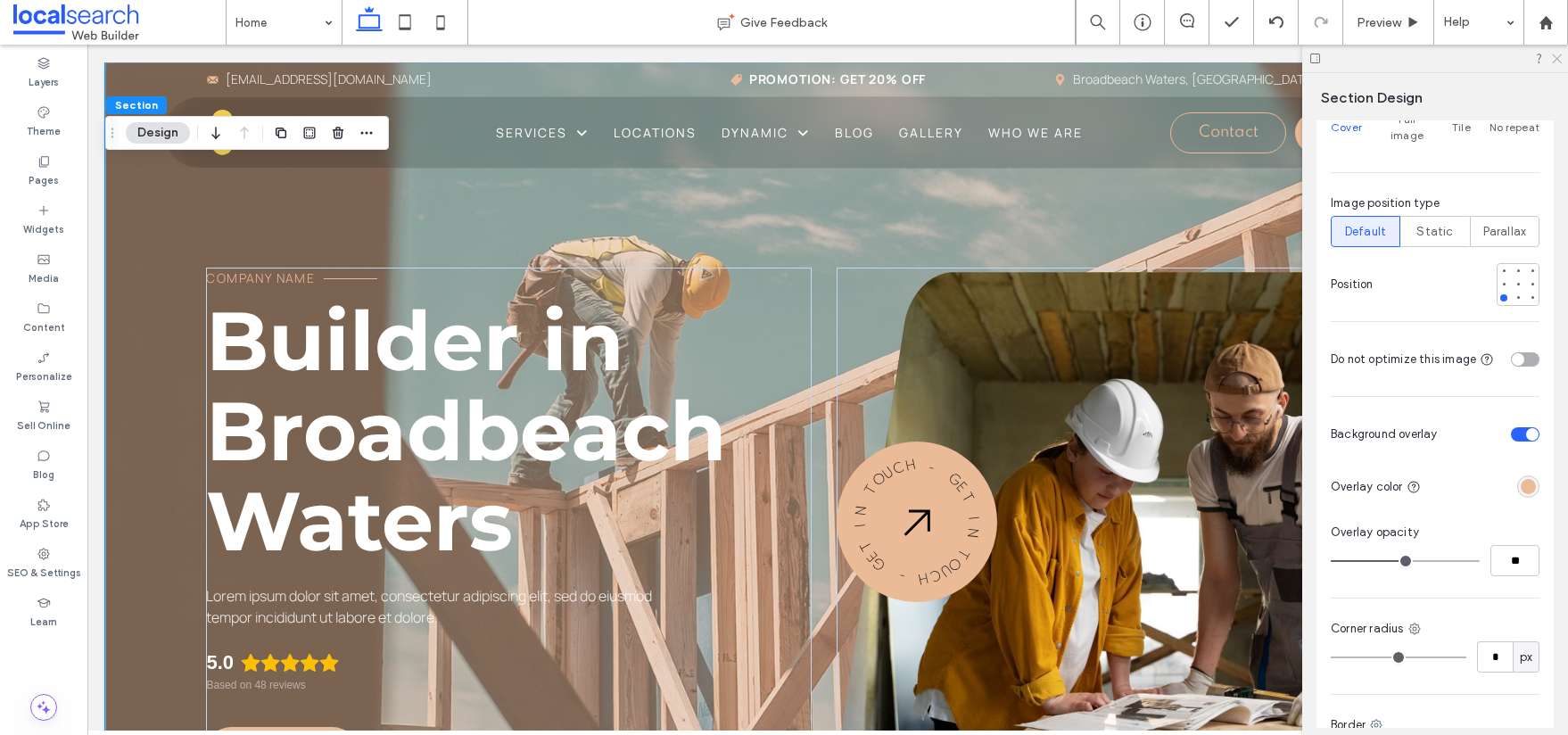
click at [1559, 59] on use at bounding box center [1557, 59] width 10 height 10
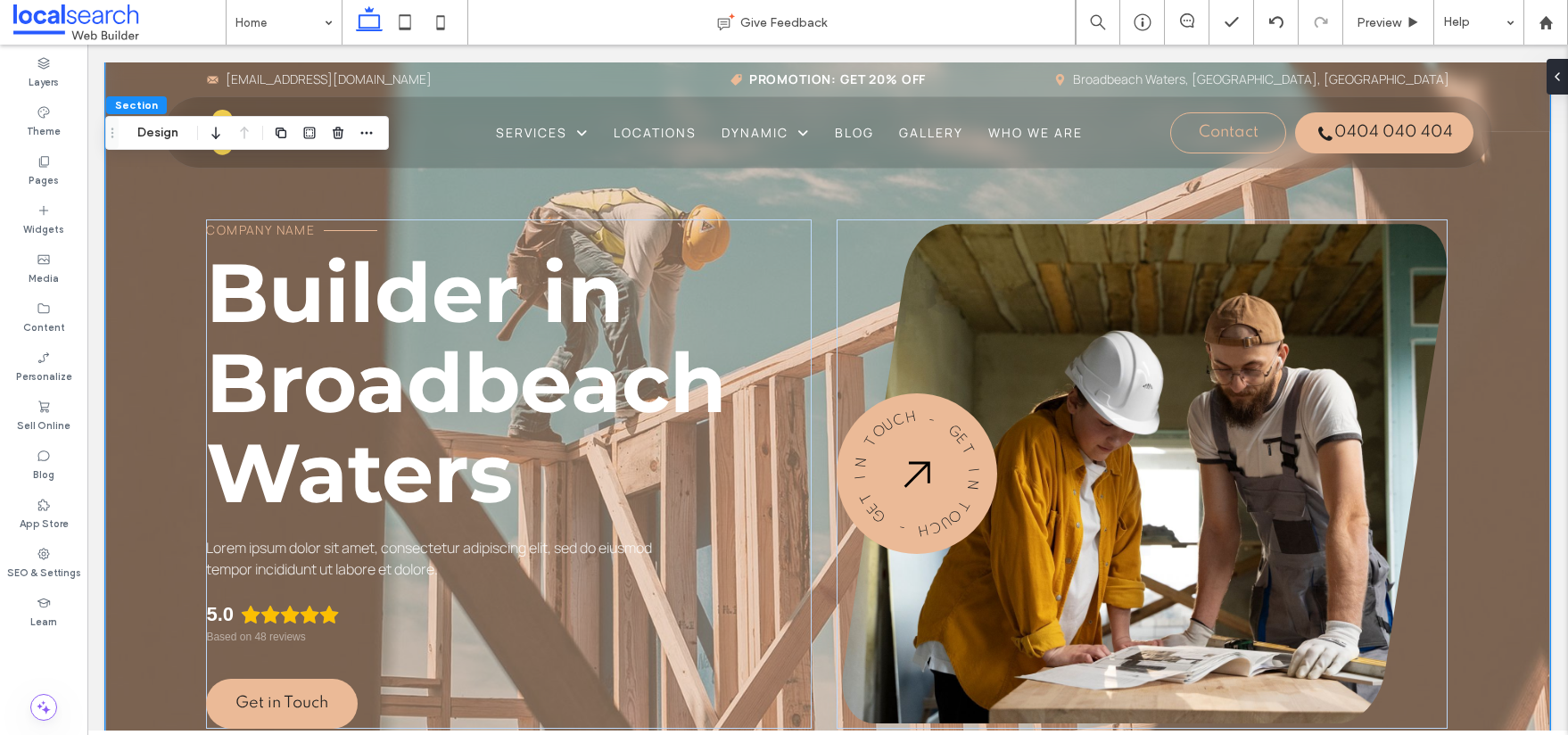
scroll to position [7, 0]
